Goal: Task Accomplishment & Management: Manage account settings

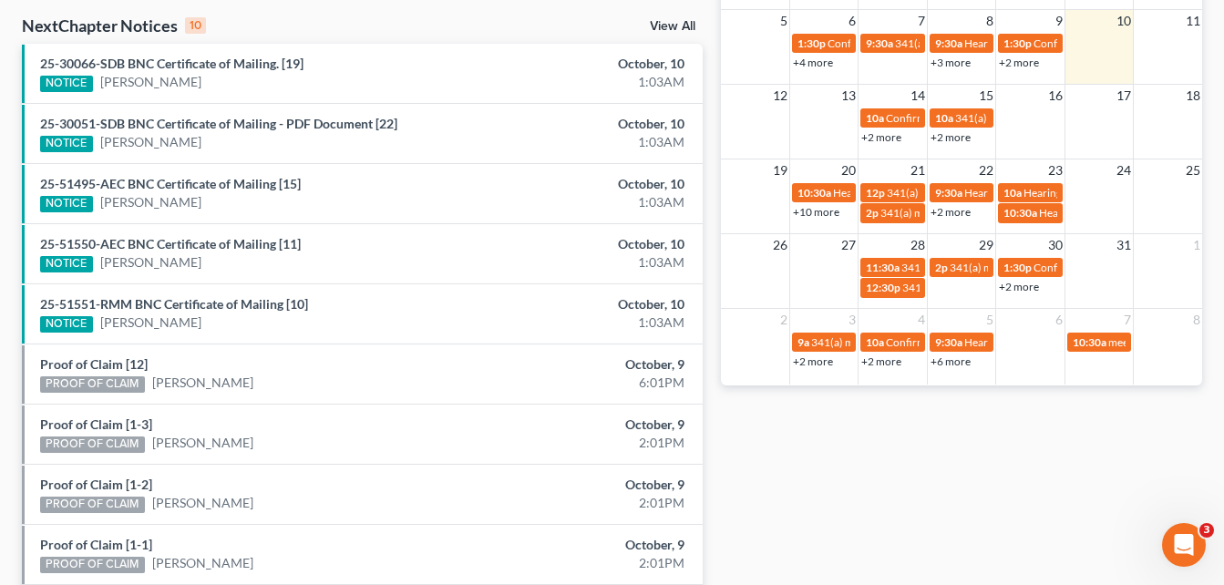
click at [12, 101] on div "Recent Cases 15 View All Name unfold_more expand_more expand_less Attorney unfo…" at bounding box center [612, 92] width 1224 height 1205
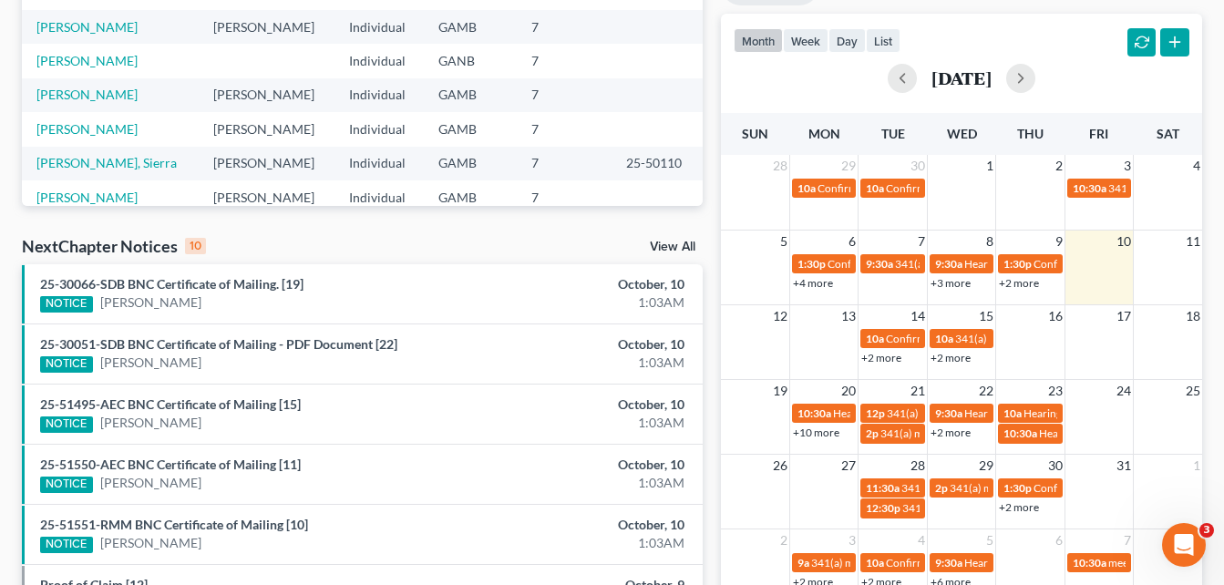
scroll to position [365, 0]
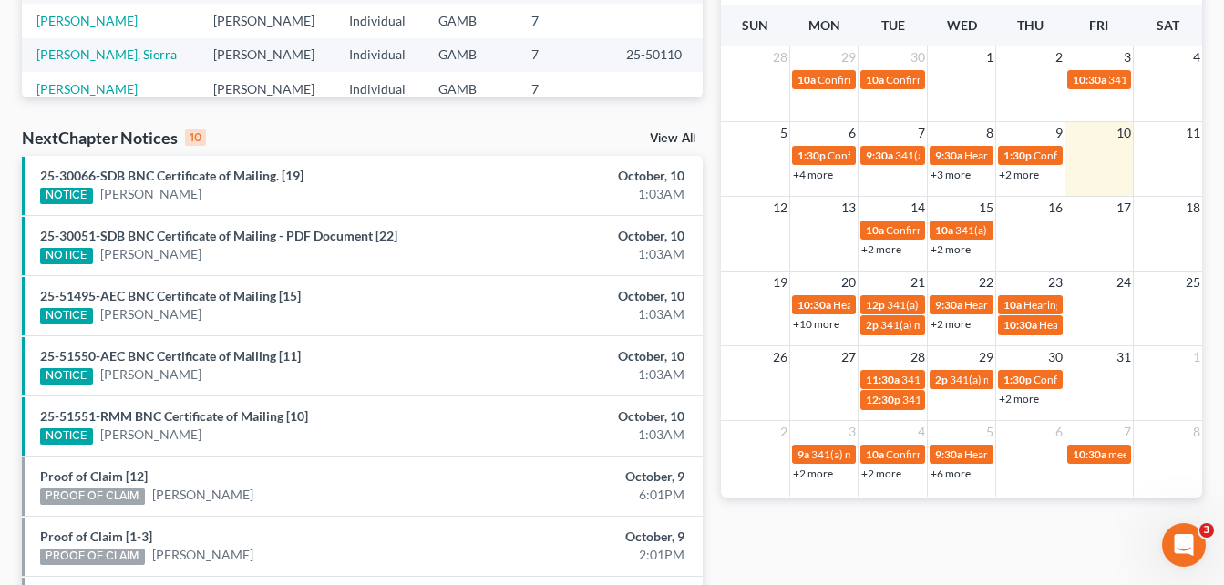
scroll to position [435, 0]
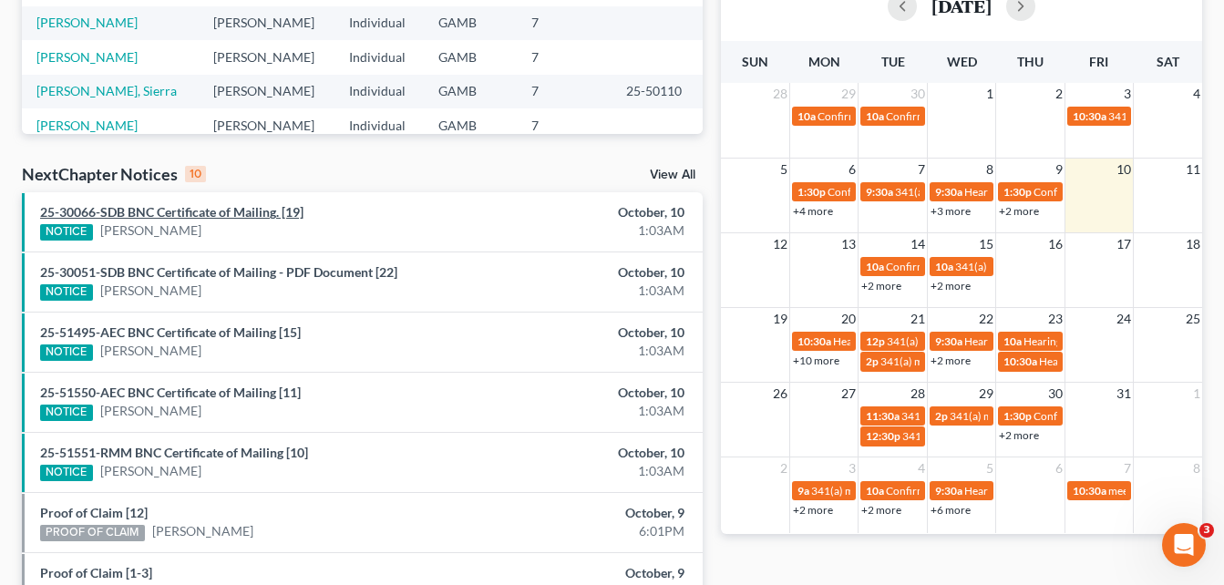
click at [184, 212] on link "25-30066-SDB BNC Certificate of Mailing. [19]" at bounding box center [171, 211] width 263 height 15
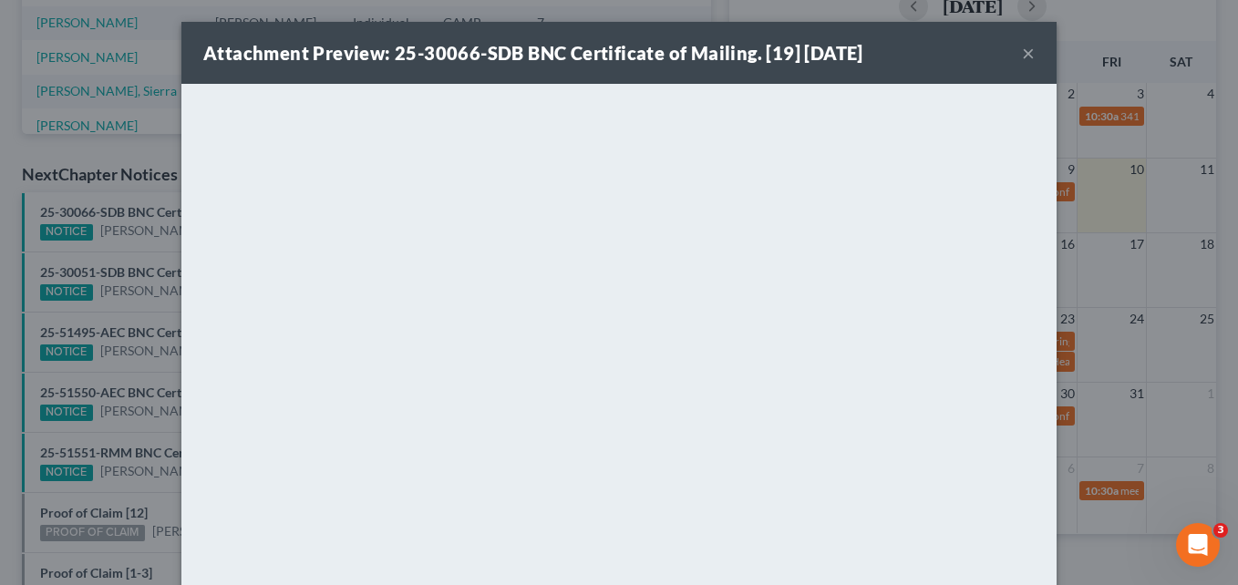
click at [1022, 62] on button "×" at bounding box center [1028, 53] width 13 height 22
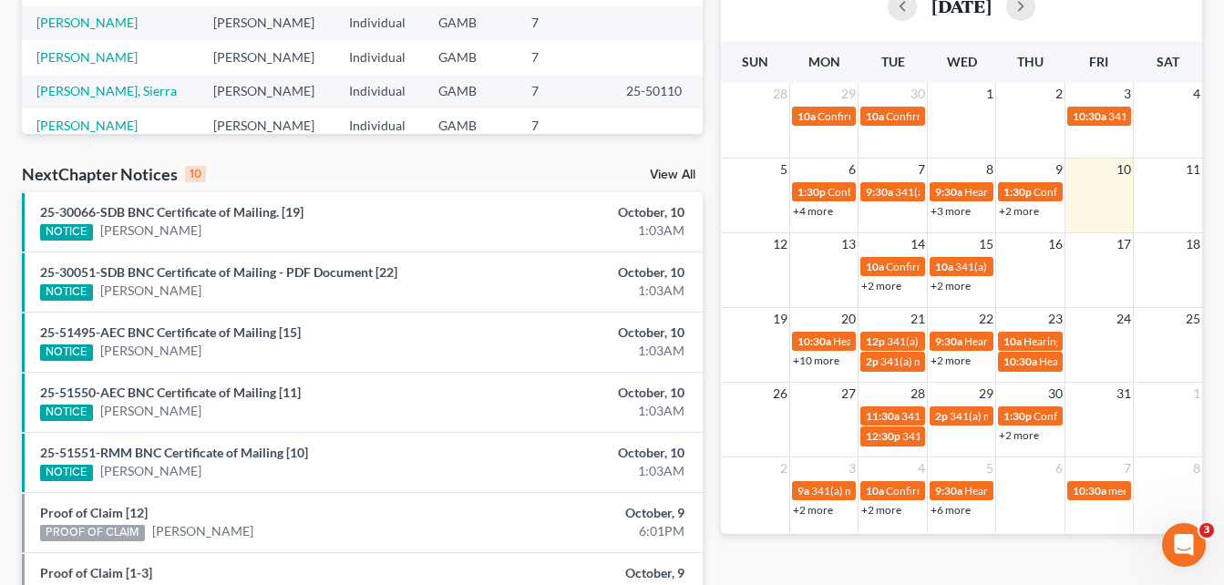
click at [12, 208] on div "Recent Cases 15 View All Name unfold_more expand_more expand_less Attorney unfo…" at bounding box center [612, 241] width 1224 height 1205
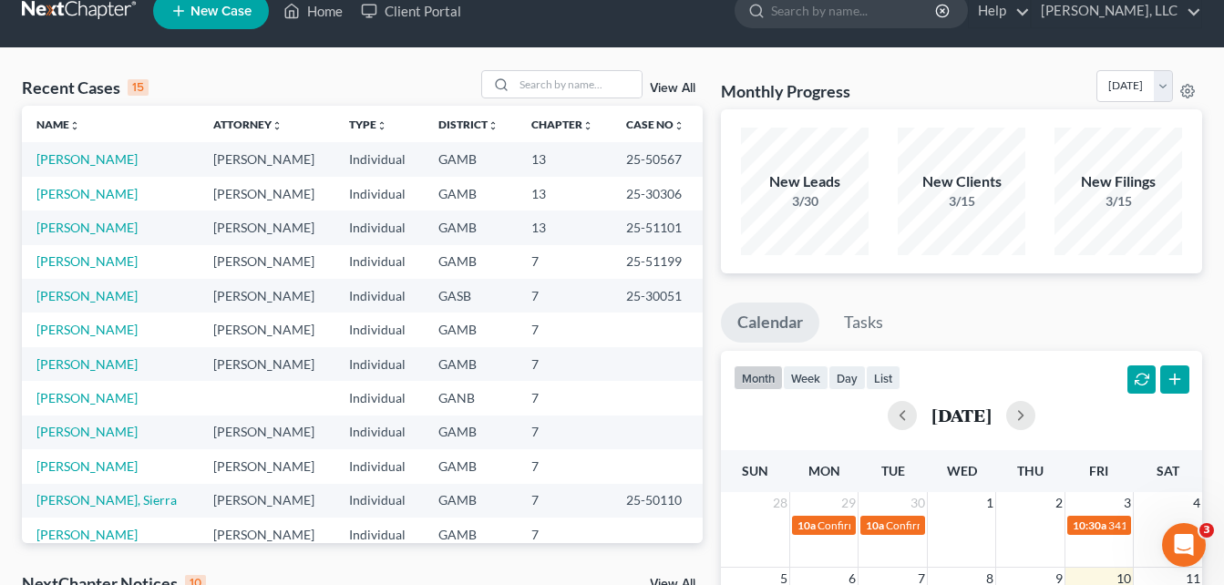
scroll to position [0, 0]
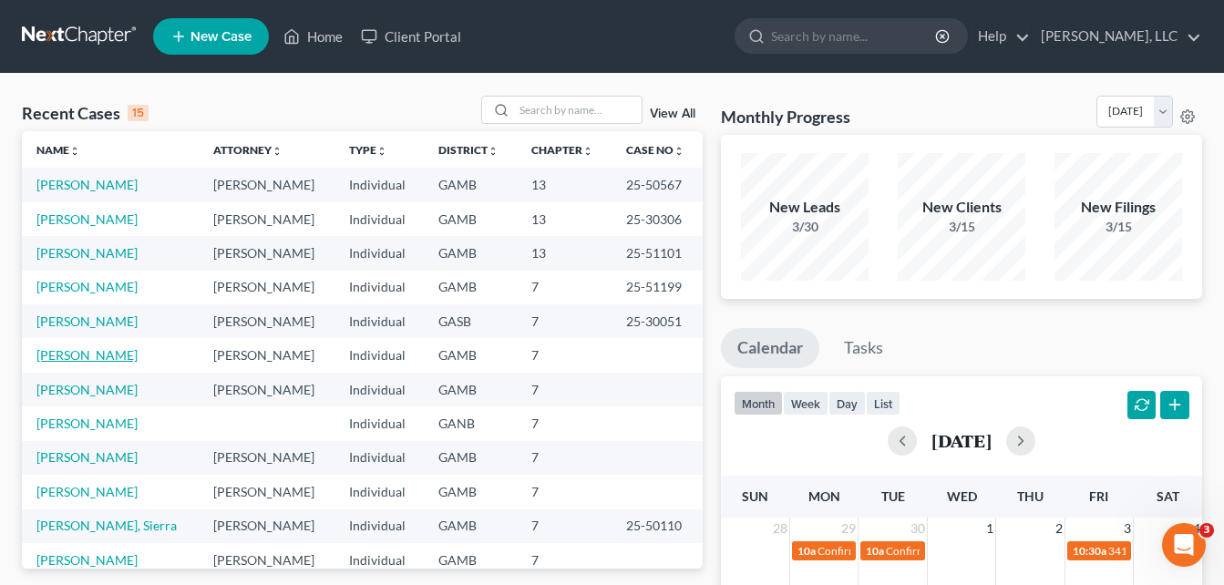
drag, startPoint x: 232, startPoint y: 224, endPoint x: 161, endPoint y: 352, distance: 145.7
click at [161, 352] on tbody "Curry, Jacqueline Julius King Individual GAMB 13 25-50567 Maynard, Terrance Jul…" at bounding box center [362, 423] width 681 height 511
click at [138, 354] on link "[PERSON_NAME]" at bounding box center [86, 354] width 101 height 15
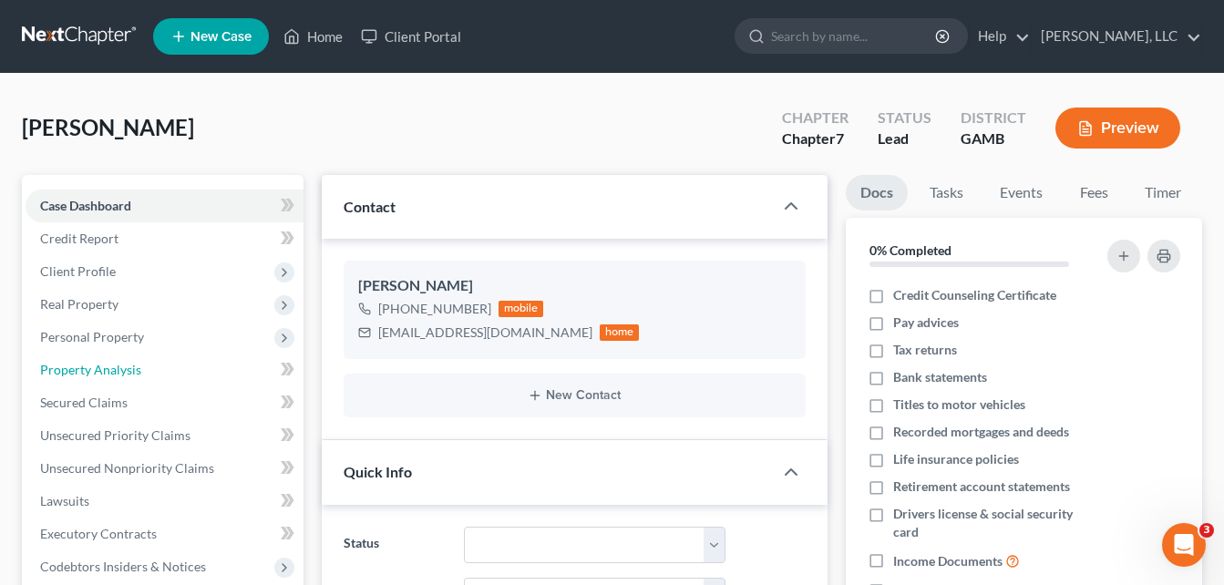
click at [166, 354] on link "Property Analysis" at bounding box center [165, 370] width 278 height 33
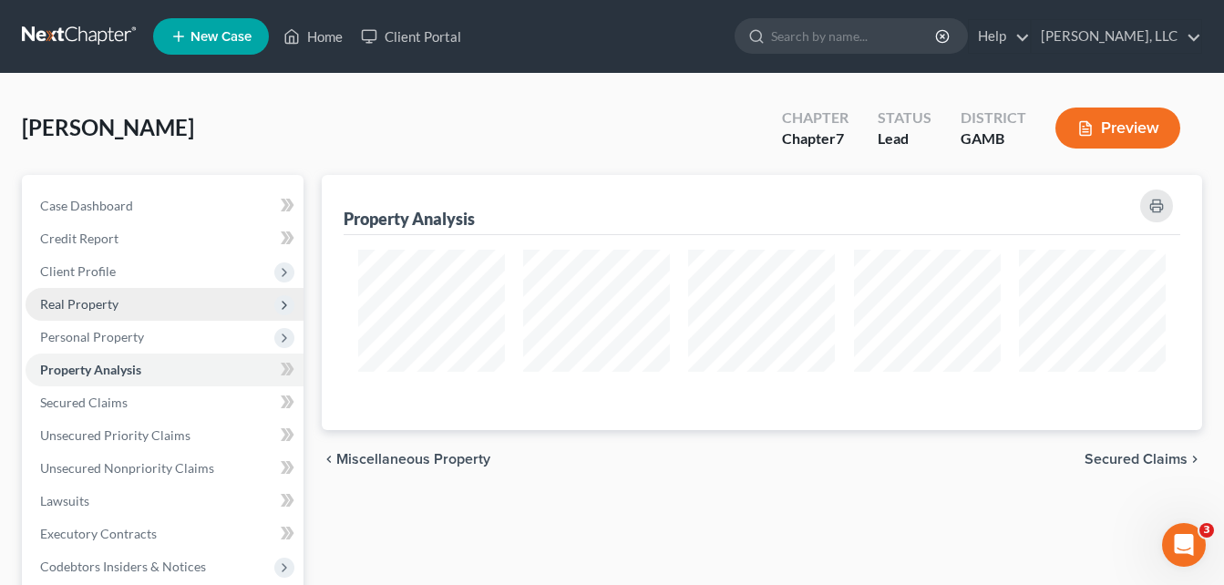
scroll to position [255, 882]
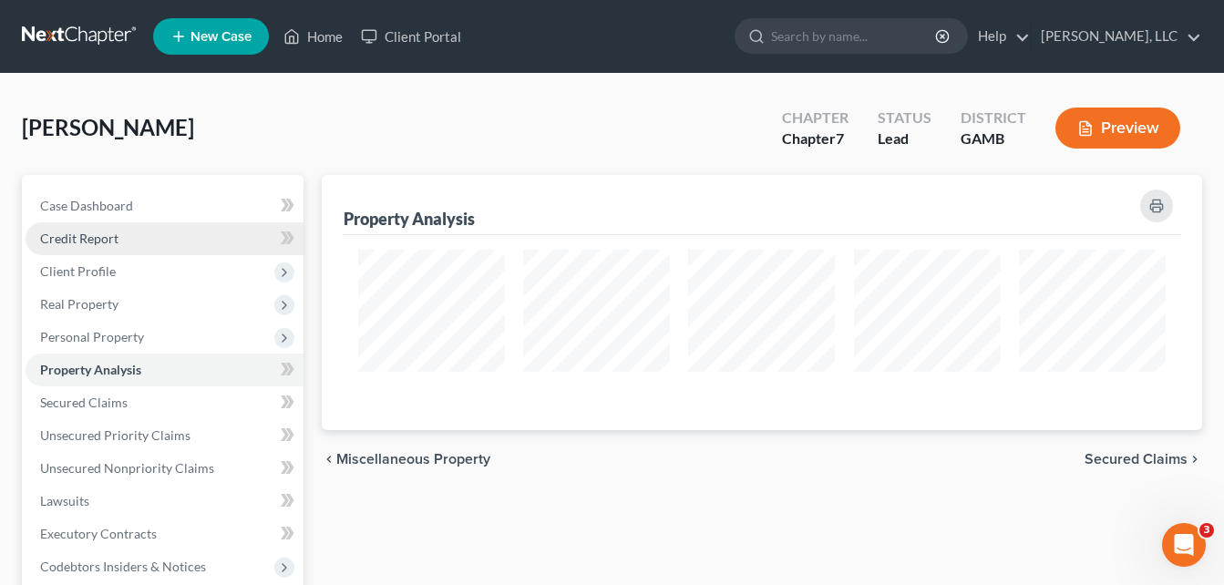
click at [81, 249] on link "Credit Report" at bounding box center [165, 238] width 278 height 33
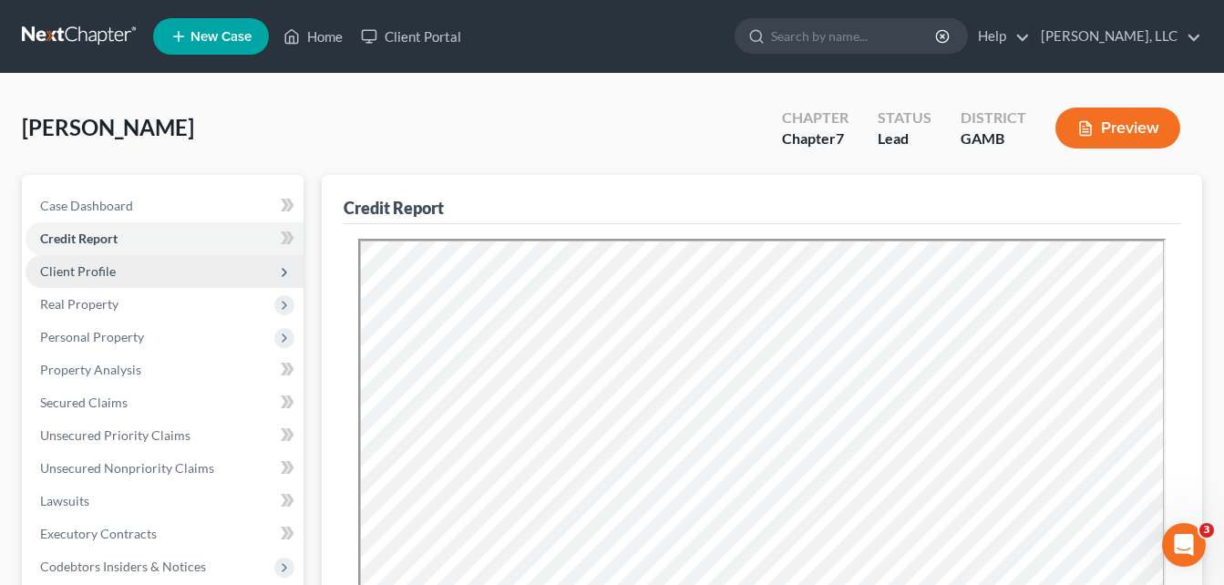
click at [81, 273] on span "Client Profile" at bounding box center [78, 270] width 76 height 15
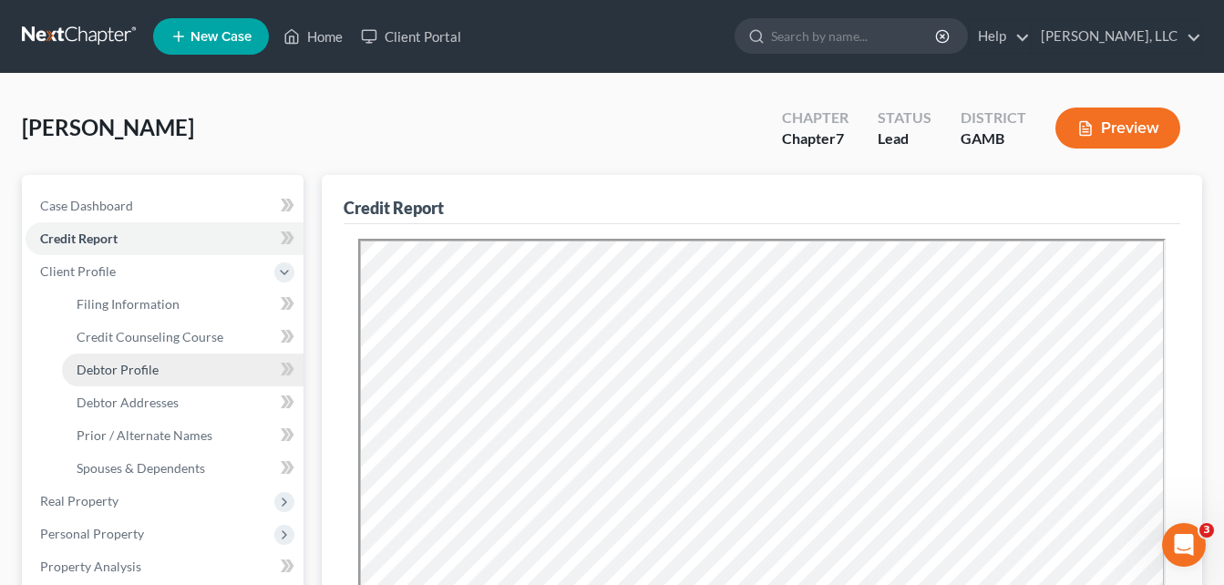
click at [109, 360] on link "Debtor Profile" at bounding box center [183, 370] width 242 height 33
select select "0"
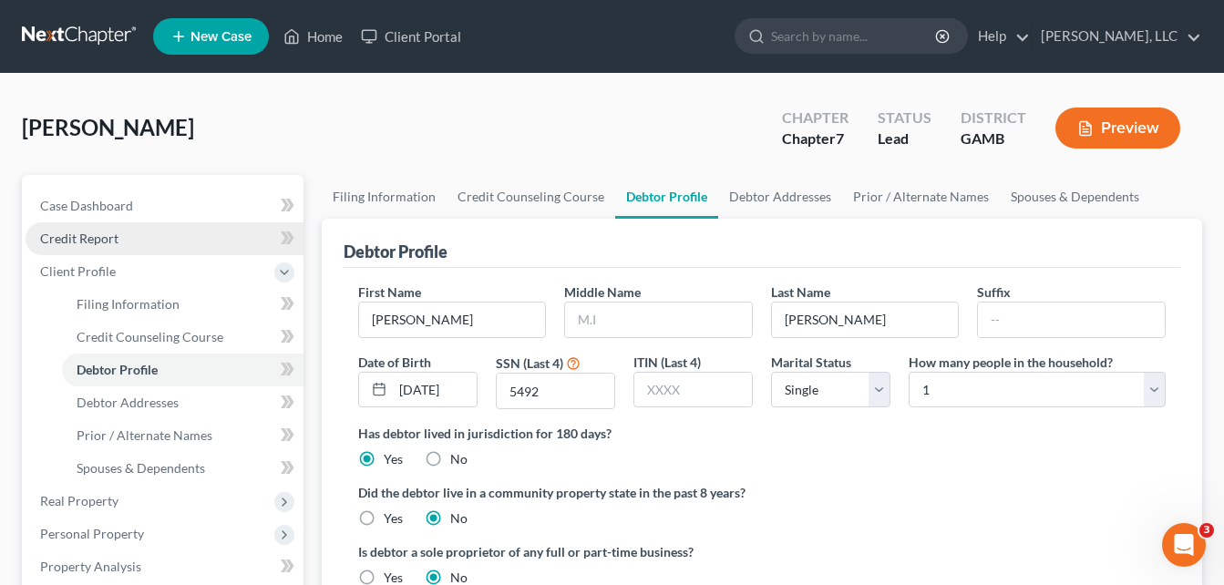
click at [98, 238] on span "Credit Report" at bounding box center [79, 238] width 78 height 15
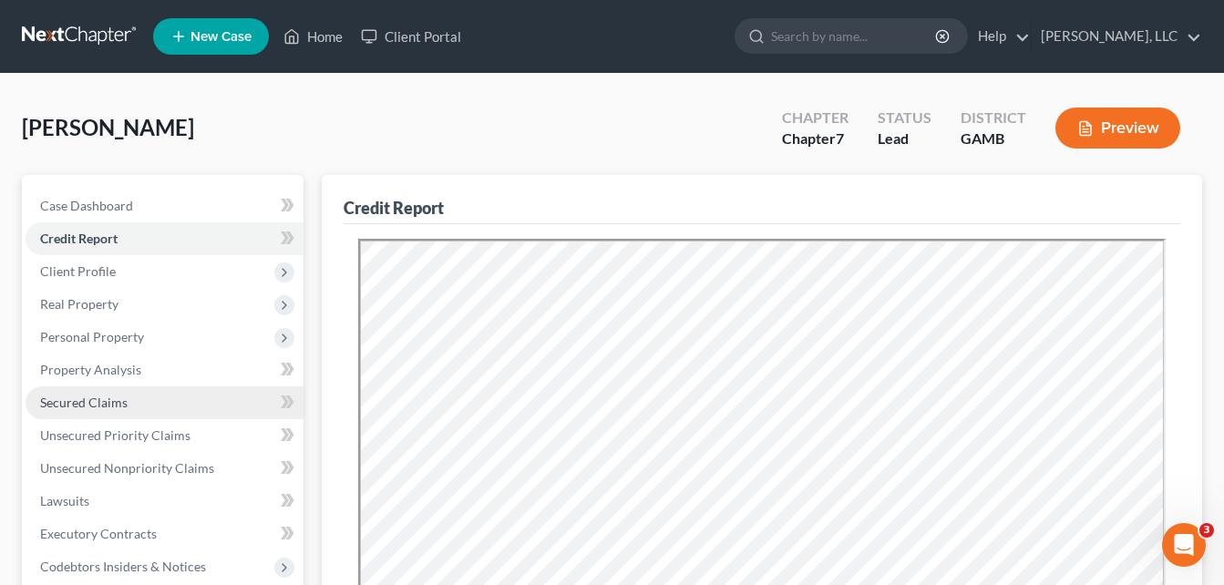
click at [77, 411] on link "Secured Claims" at bounding box center [165, 403] width 278 height 33
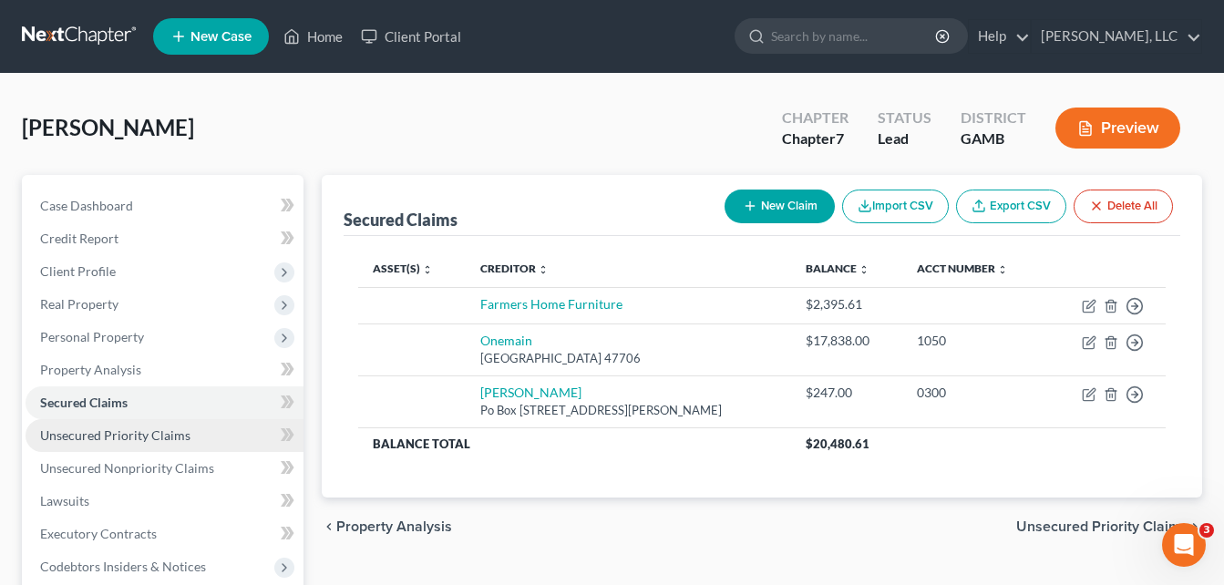
click at [82, 433] on span "Unsecured Priority Claims" at bounding box center [115, 435] width 150 height 15
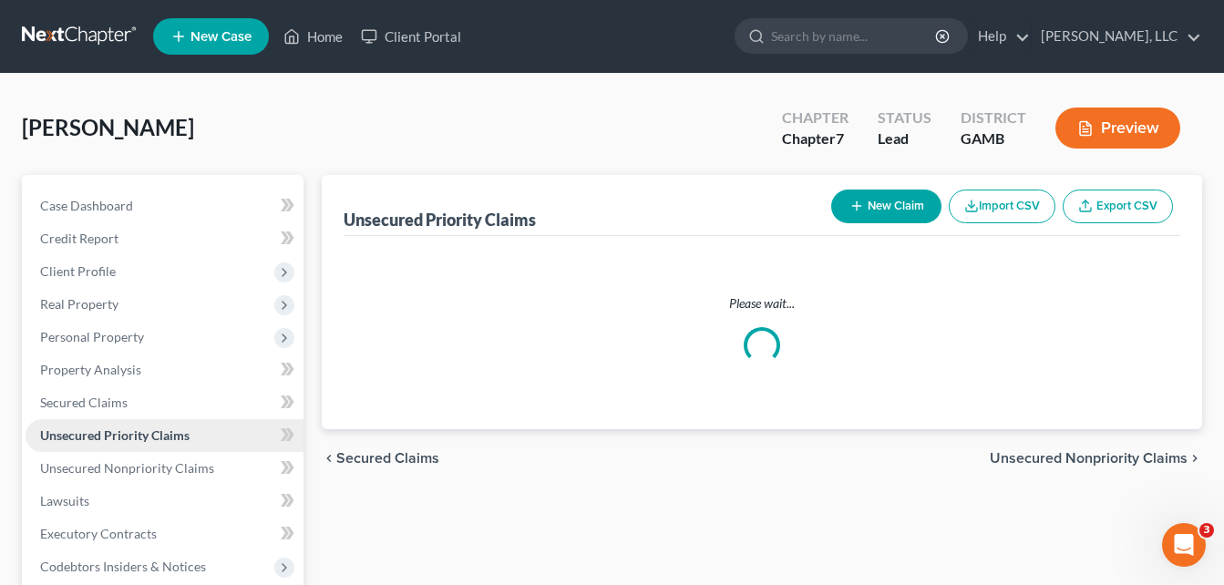
click at [82, 433] on span "Unsecured Priority Claims" at bounding box center [115, 435] width 150 height 15
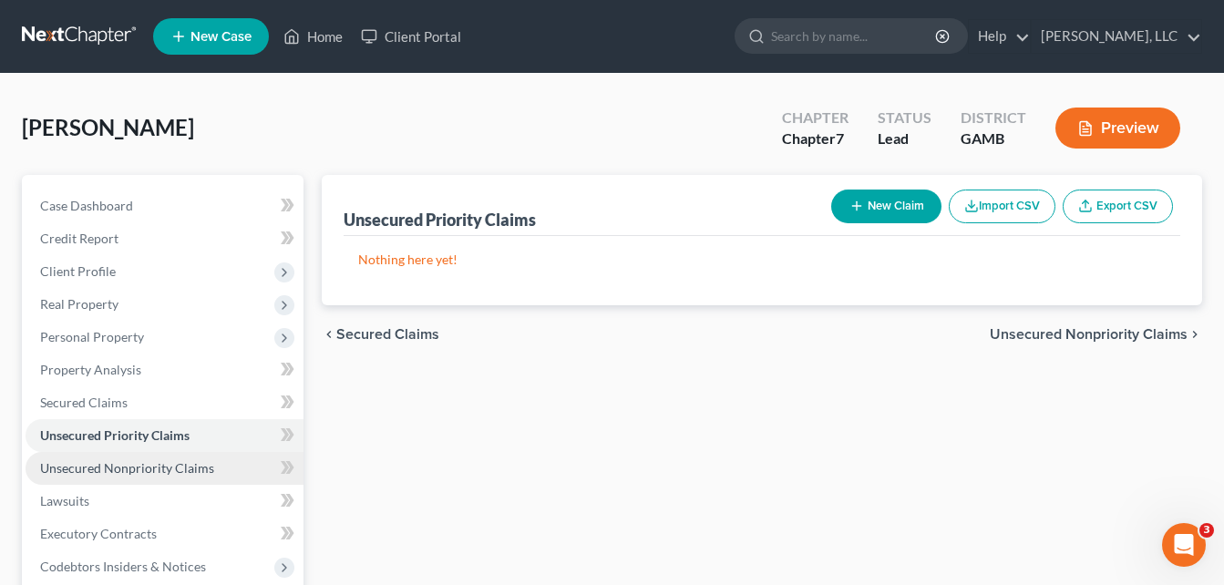
click at [88, 457] on link "Unsecured Nonpriority Claims" at bounding box center [165, 468] width 278 height 33
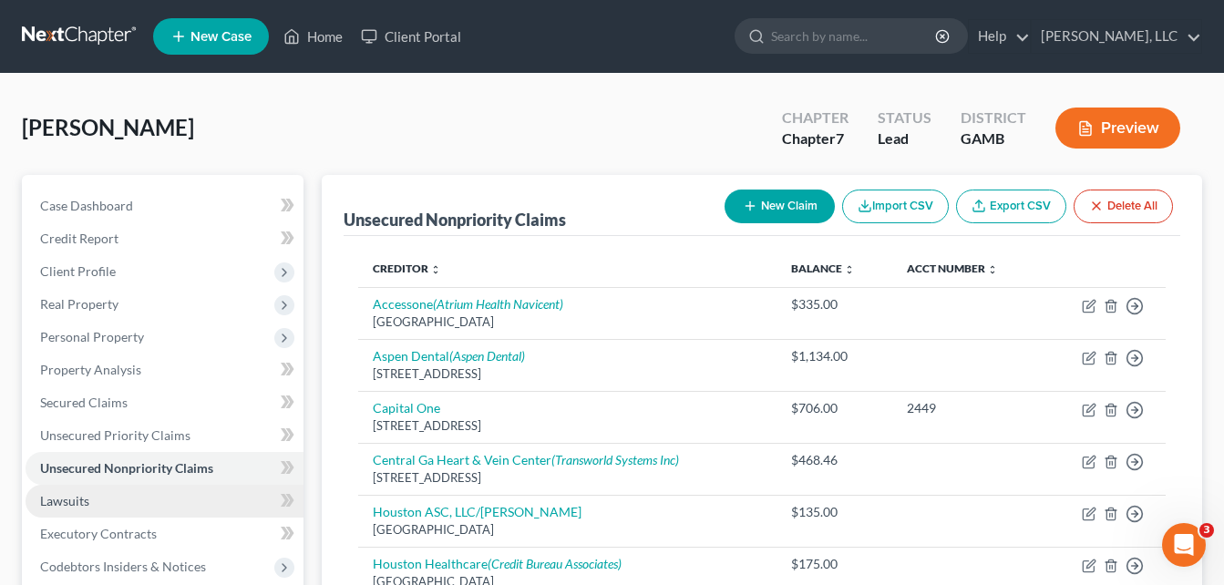
click at [65, 493] on span "Lawsuits" at bounding box center [64, 500] width 49 height 15
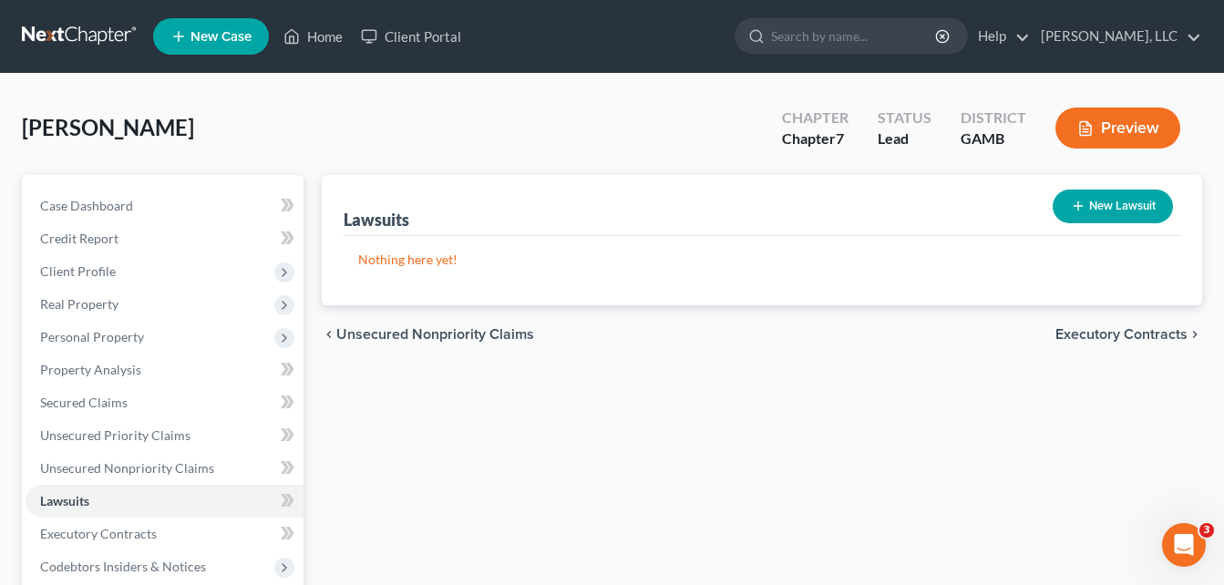
click at [9, 474] on div "Turner-Britman, Deborah Upgraded Chapter Chapter 7 Status Lead District GAMB Pr…" at bounding box center [612, 521] width 1224 height 895
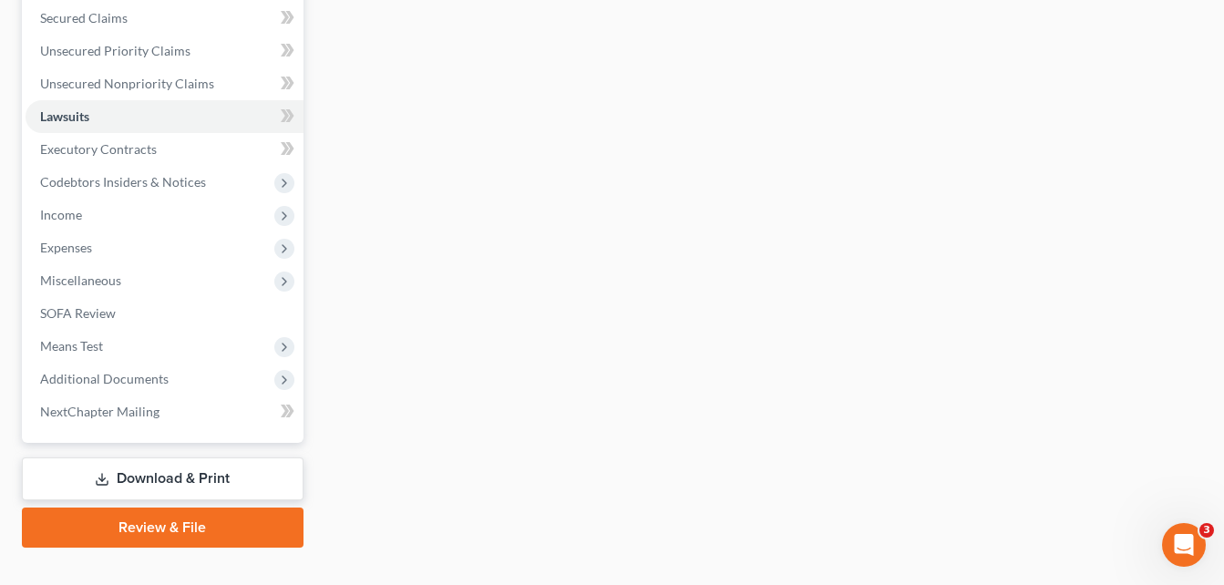
scroll to position [417, 0]
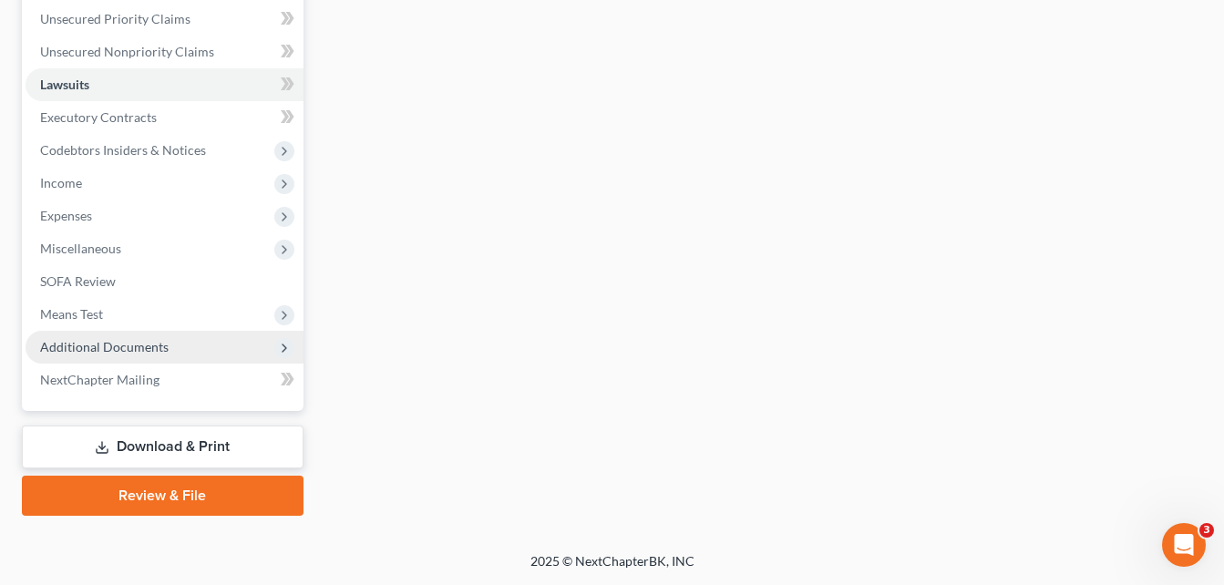
click at [120, 345] on span "Additional Documents" at bounding box center [104, 346] width 129 height 15
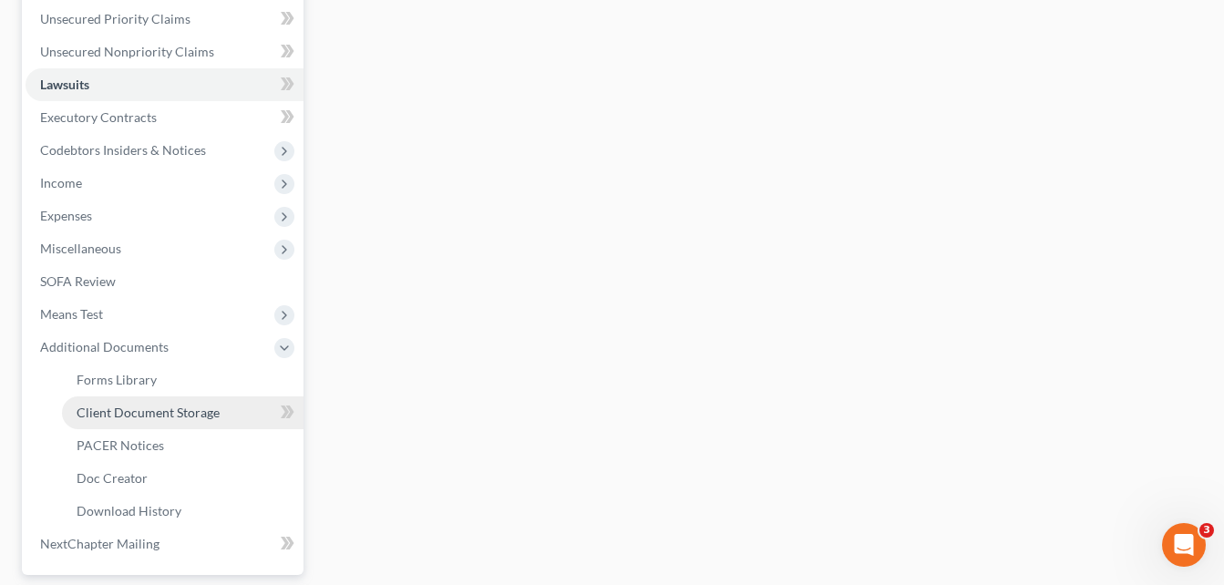
click at [116, 406] on span "Client Document Storage" at bounding box center [148, 412] width 143 height 15
